Goal: Task Accomplishment & Management: Complete application form

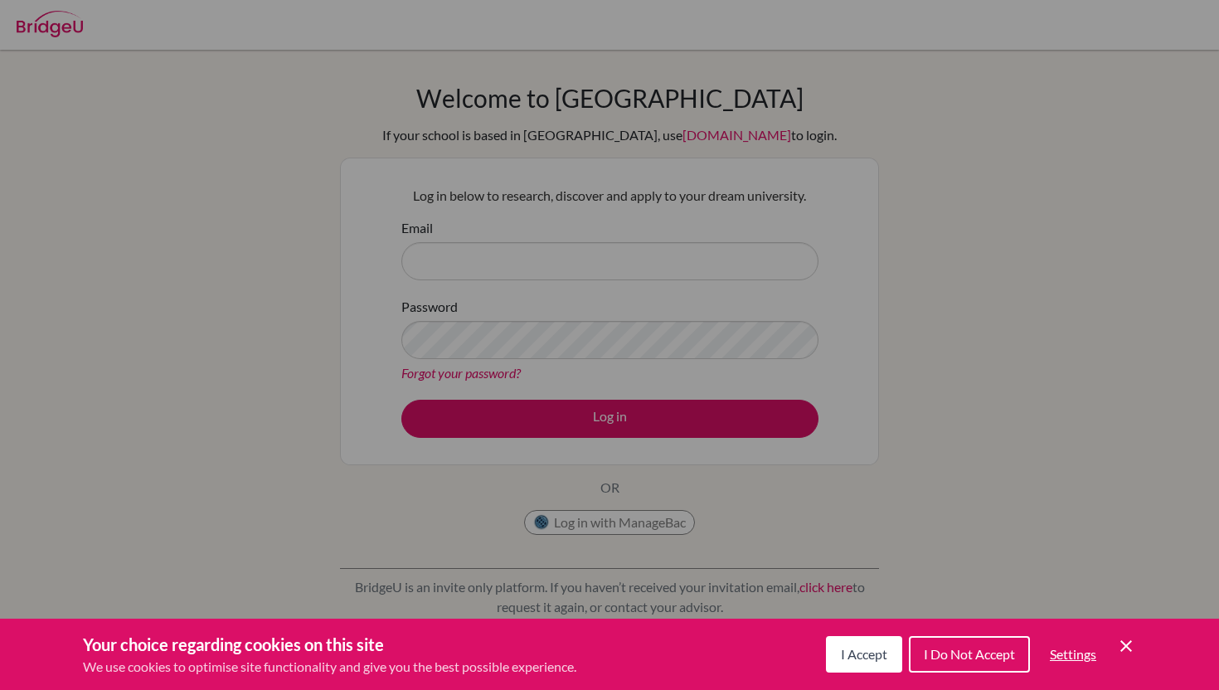
click at [982, 641] on button "I Do Not Accept" at bounding box center [969, 654] width 121 height 36
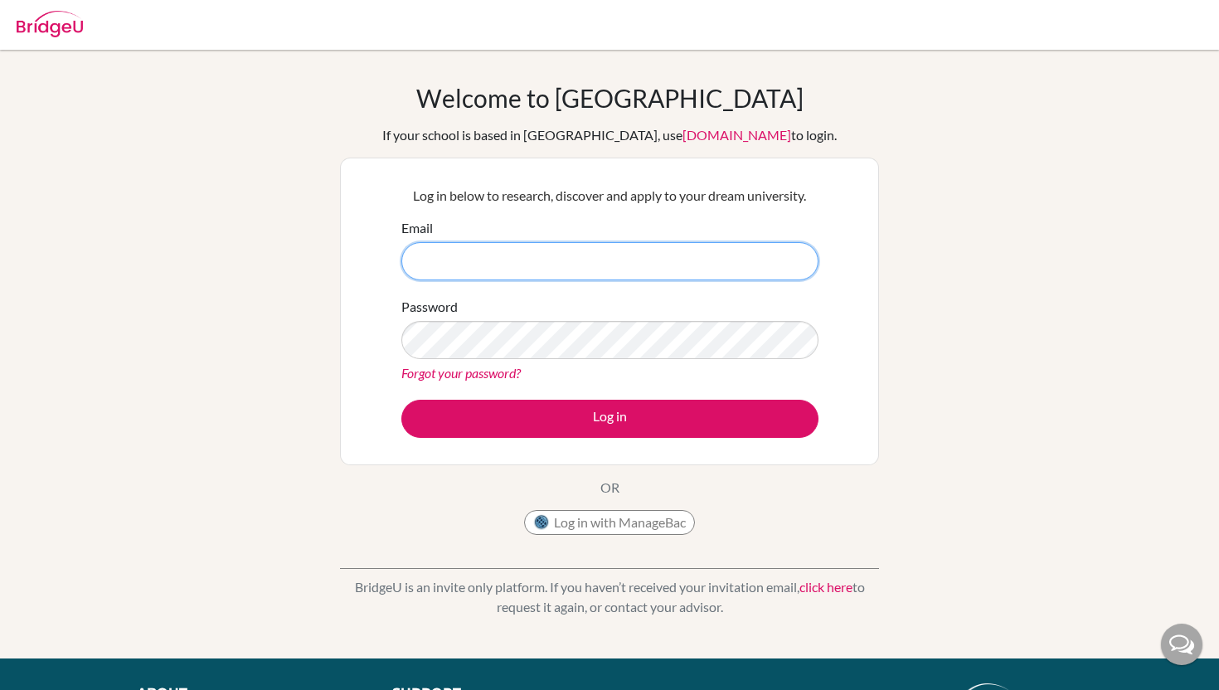
click at [576, 260] on input "Email" at bounding box center [609, 261] width 417 height 38
paste input "[EMAIL_ADDRESS][DOMAIN_NAME]"
type input "[EMAIL_ADDRESS][DOMAIN_NAME]"
click at [30, 15] on img at bounding box center [50, 24] width 66 height 27
click at [14, 6] on div at bounding box center [609, 25] width 1202 height 50
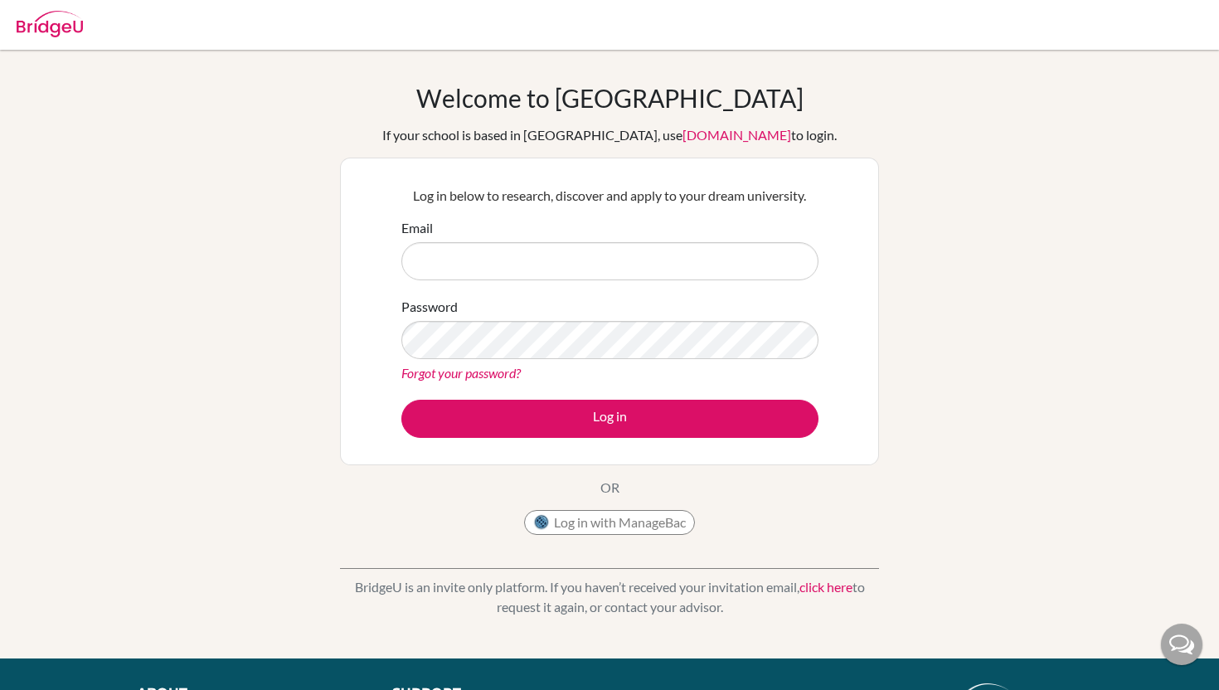
click at [65, 27] on img at bounding box center [50, 24] width 66 height 27
click at [493, 265] on input "Email" at bounding box center [609, 261] width 417 height 38
paste input "[EMAIL_ADDRESS][DOMAIN_NAME]"
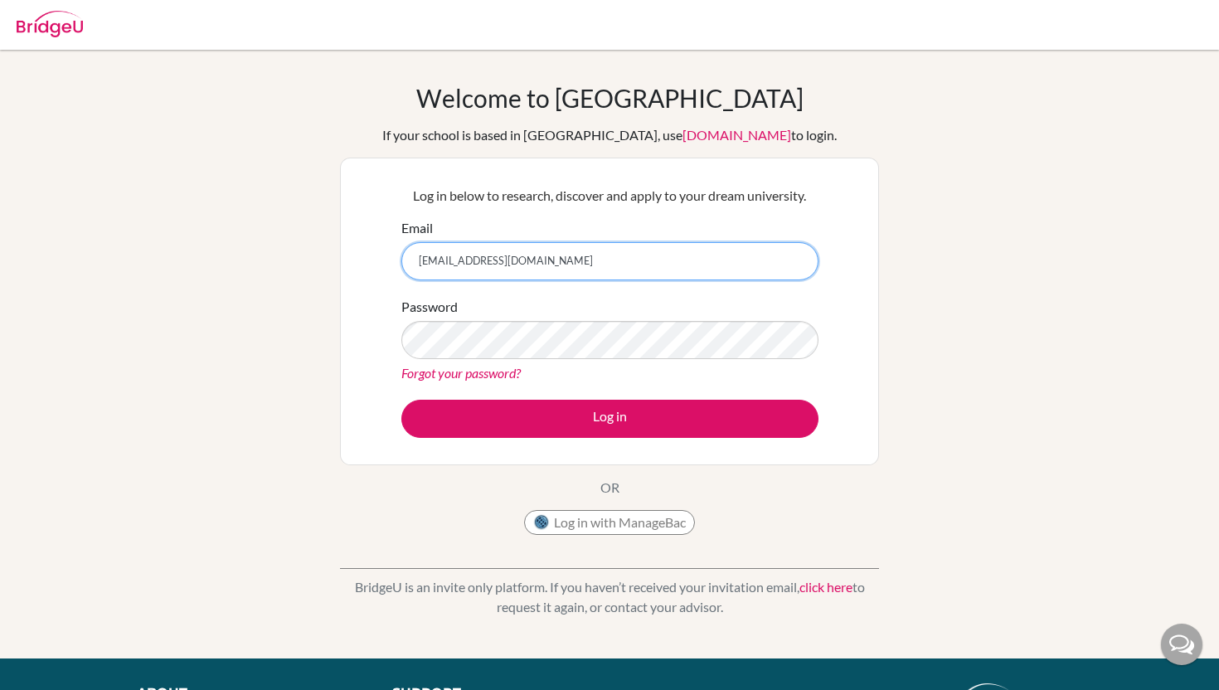
type input "[EMAIL_ADDRESS][DOMAIN_NAME]"
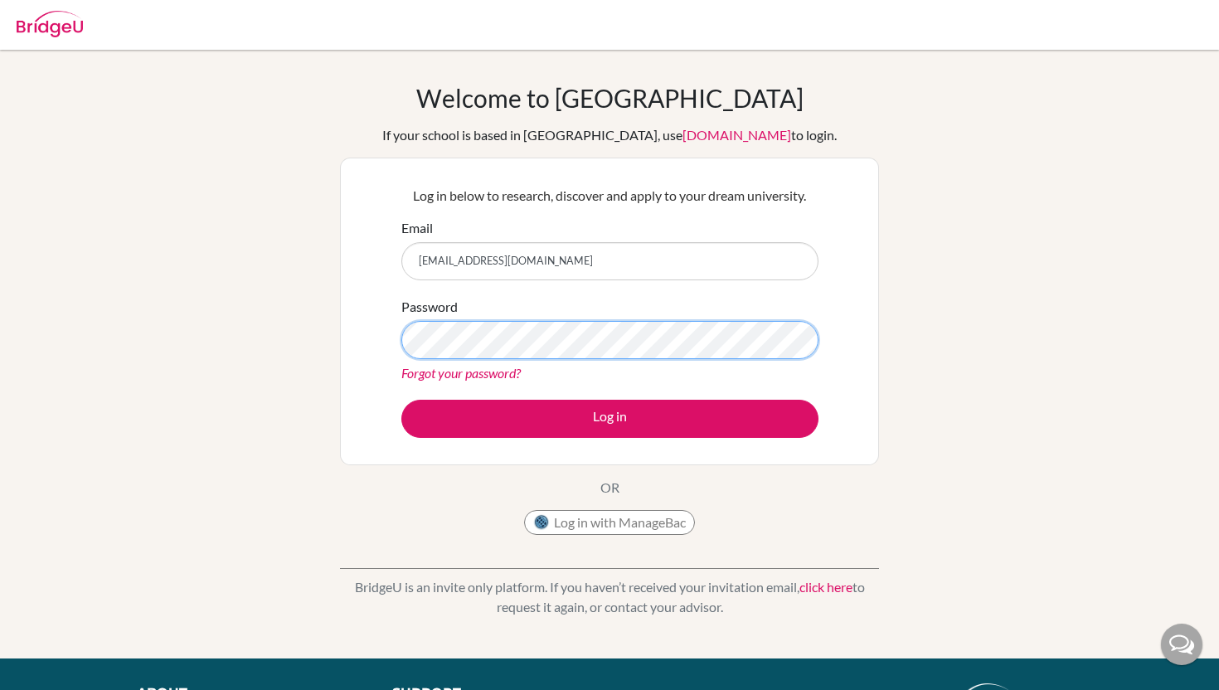
click at [401, 400] on button "Log in" at bounding box center [609, 419] width 417 height 38
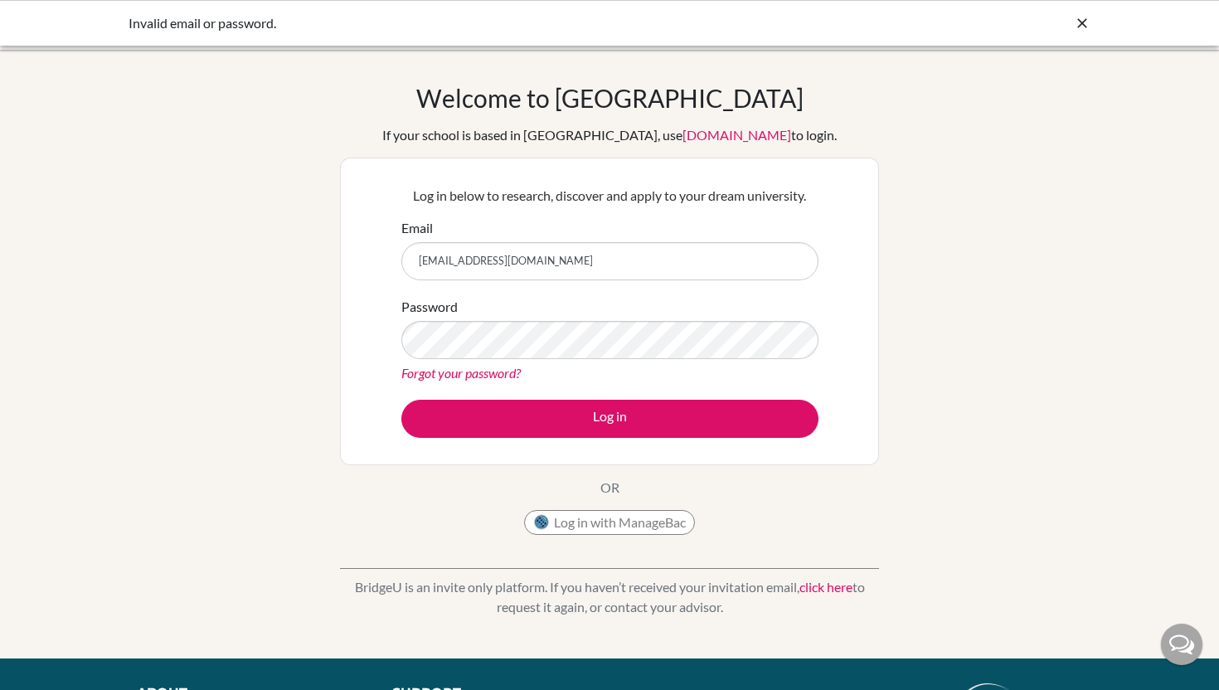
type input "[EMAIL_ADDRESS][DOMAIN_NAME]"
click at [488, 314] on div "Password Forgot your password?" at bounding box center [609, 340] width 417 height 86
click at [401, 400] on button "Log in" at bounding box center [609, 419] width 417 height 38
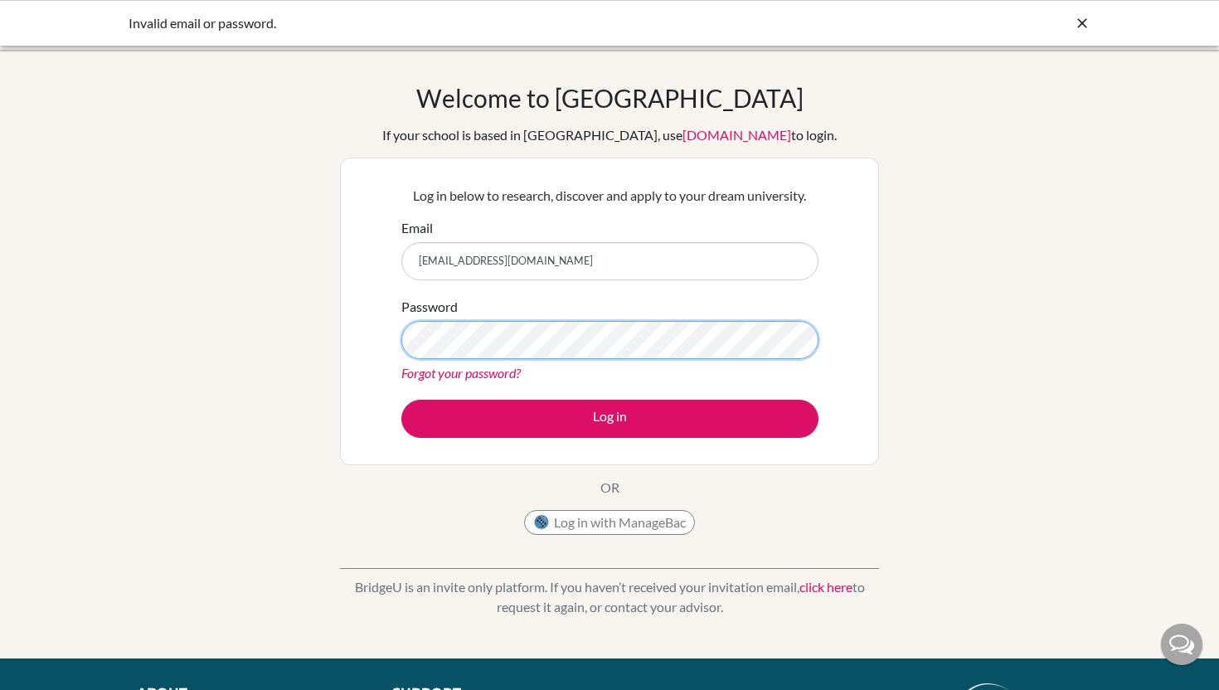
click at [401, 400] on button "Log in" at bounding box center [609, 419] width 417 height 38
click at [505, 370] on link "Forgot your password?" at bounding box center [460, 373] width 119 height 16
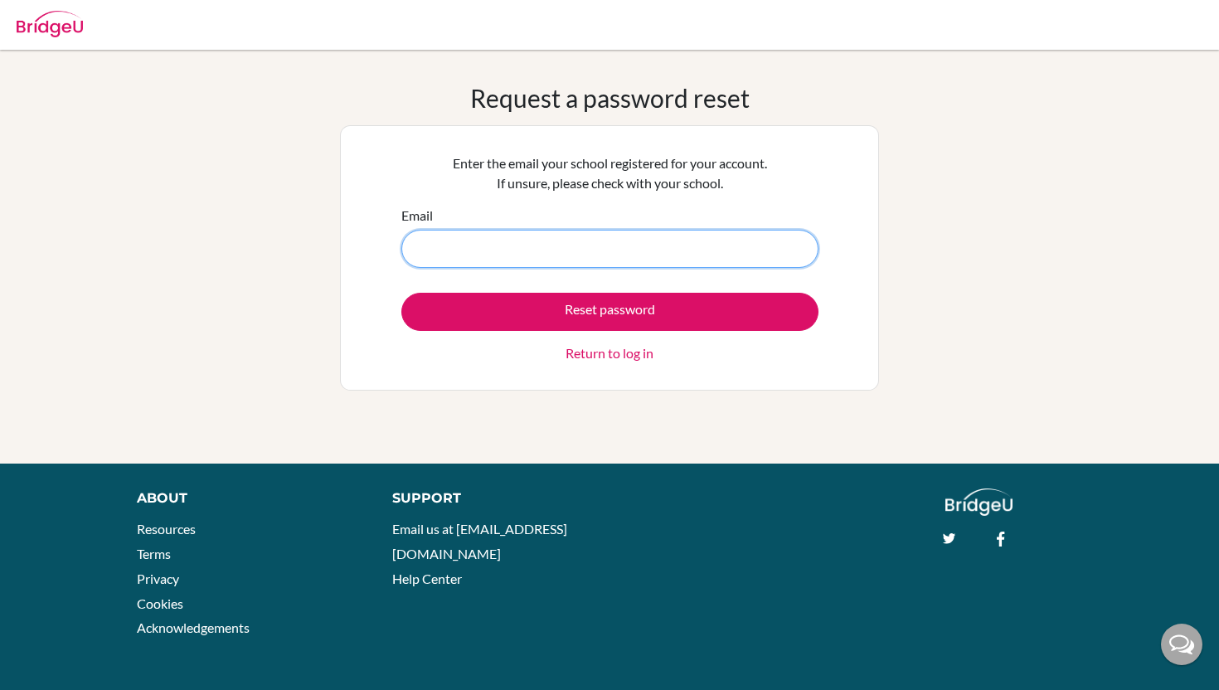
click at [549, 242] on input "Email" at bounding box center [609, 249] width 417 height 38
type input "[EMAIL_ADDRESS][DOMAIN_NAME]"
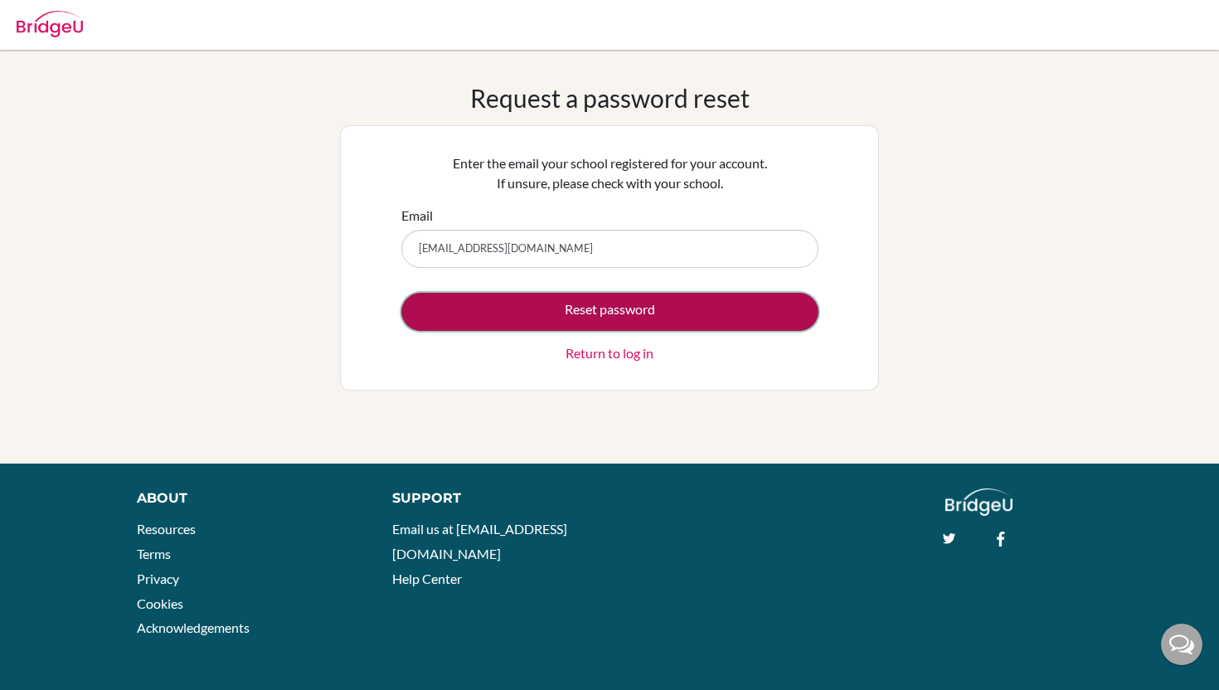
click at [595, 324] on button "Reset password" at bounding box center [609, 312] width 417 height 38
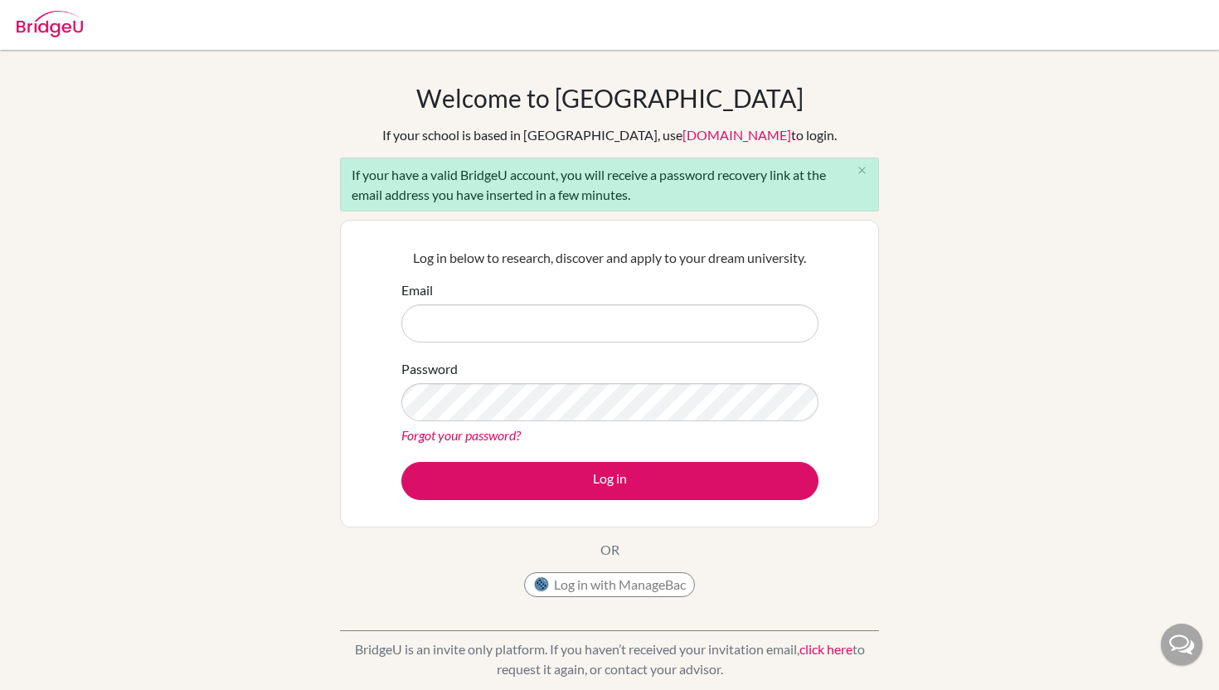
click at [860, 352] on div "Log in below to research, discover and apply to your dream university. Email Pa…" at bounding box center [609, 374] width 539 height 308
click at [867, 175] on button "close" at bounding box center [861, 170] width 33 height 25
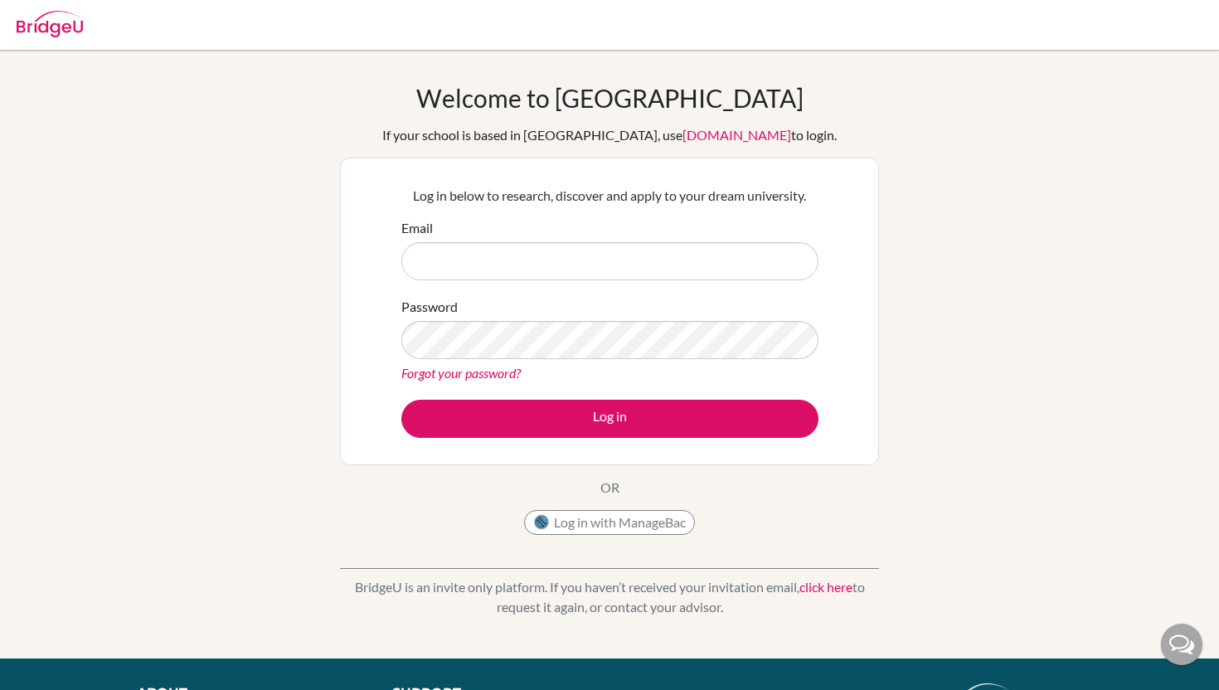
click at [867, 175] on div "Log in below to research, discover and apply to your dream university. Email Pa…" at bounding box center [609, 312] width 539 height 308
click at [871, 224] on div "Log in below to research, discover and apply to your dream university. Email Pa…" at bounding box center [609, 312] width 539 height 308
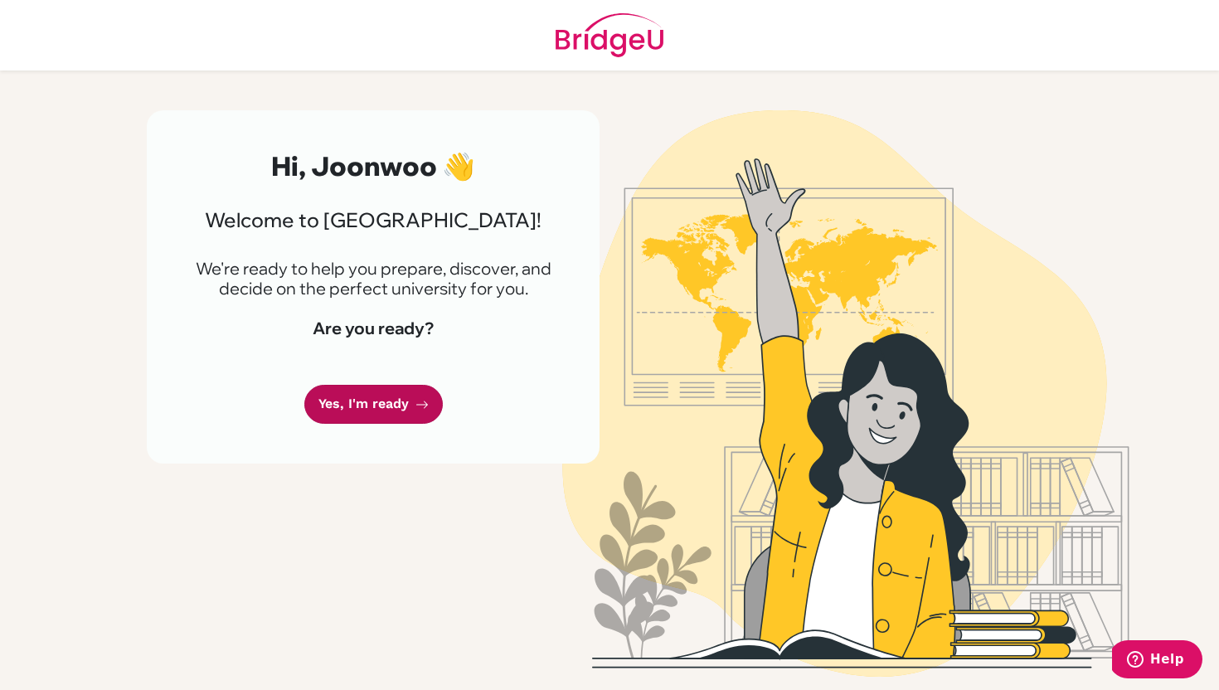
click at [367, 406] on link "Yes, I'm ready" at bounding box center [373, 404] width 138 height 39
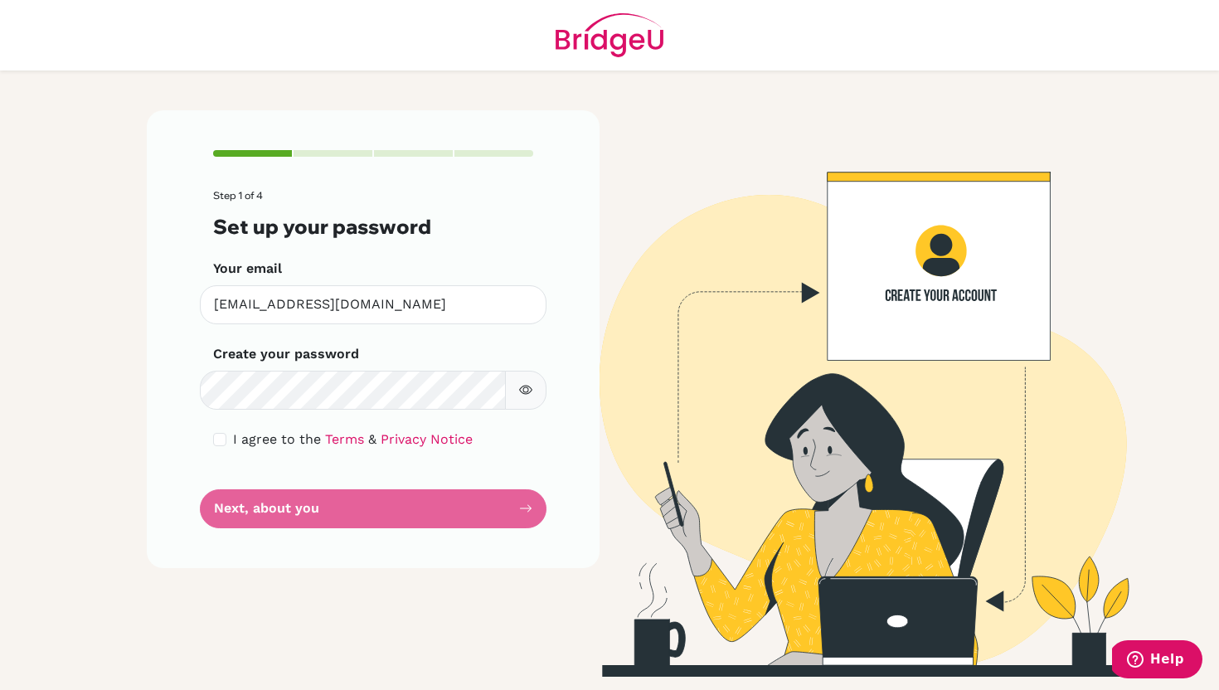
click at [524, 401] on button "button" at bounding box center [525, 390] width 41 height 39
click at [208, 441] on div "Step 1 of 4 Set up your password Your email [EMAIL_ADDRESS][DOMAIN_NAME] Invali…" at bounding box center [373, 339] width 453 height 458
click at [216, 441] on input "checkbox" at bounding box center [219, 439] width 13 height 13
checkbox input "true"
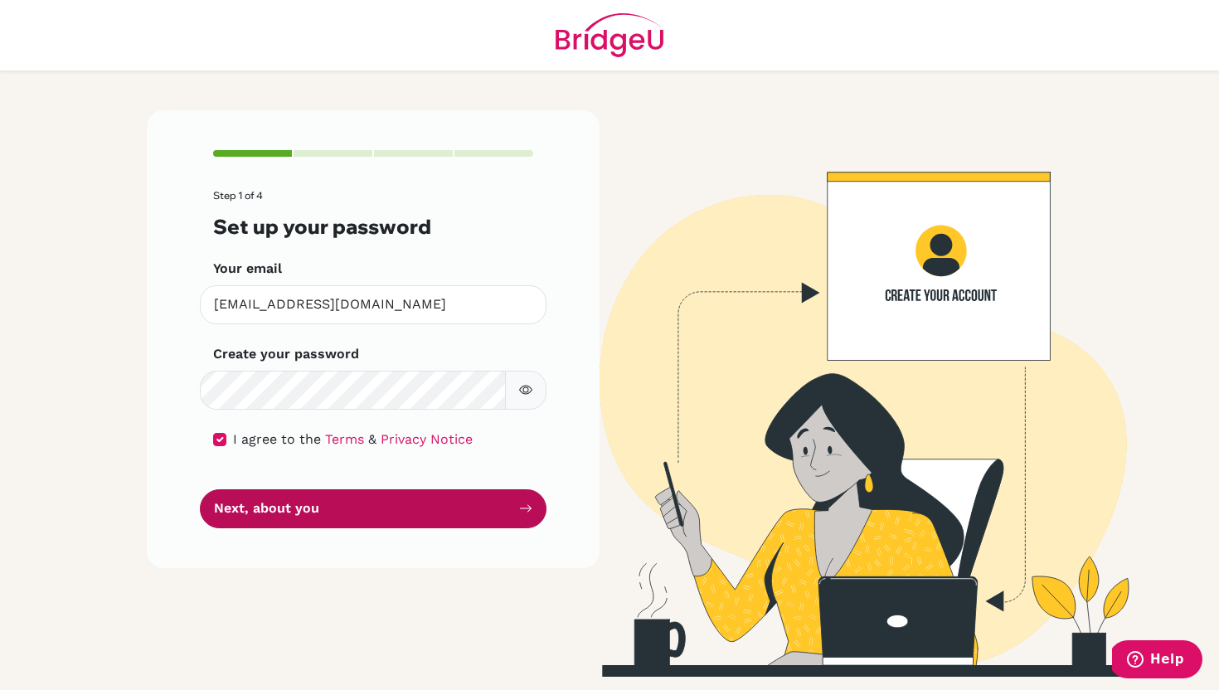
click at [248, 499] on button "Next, about you" at bounding box center [373, 508] width 347 height 39
